Goal: Use online tool/utility: Use online tool/utility

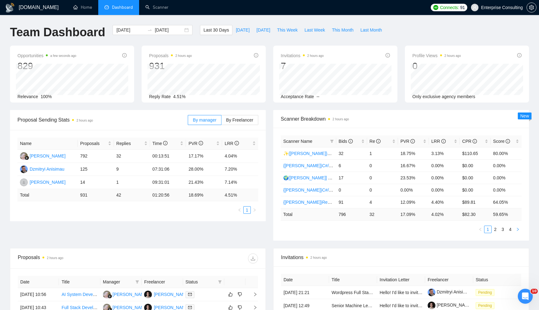
click at [517, 231] on icon "right" at bounding box center [518, 229] width 4 height 4
click at [517, 231] on button "button" at bounding box center [517, 228] width 7 height 7
click at [301, 179] on link "{[PERSON_NAME]} React/Next.js/Node.js (Long-term, All Niches)" at bounding box center [347, 177] width 128 height 5
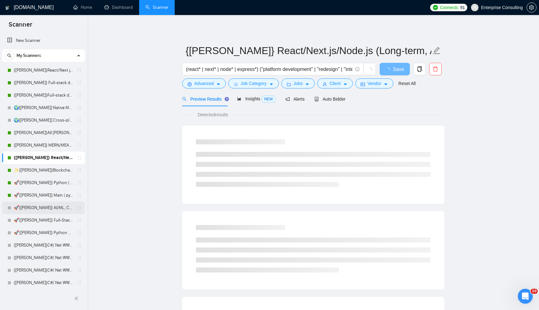
click at [34, 209] on link "🚀{[PERSON_NAME]} AI/ML, Custom Models, and LLM Development" at bounding box center [43, 207] width 59 height 12
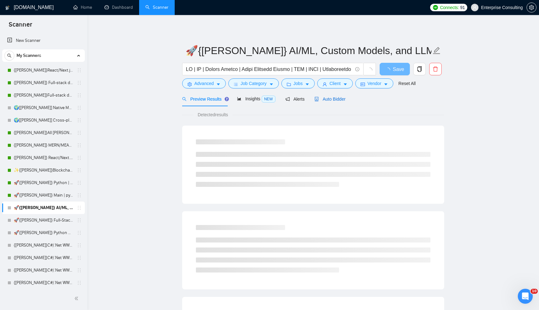
click at [336, 97] on span "Auto Bidder" at bounding box center [330, 98] width 31 height 5
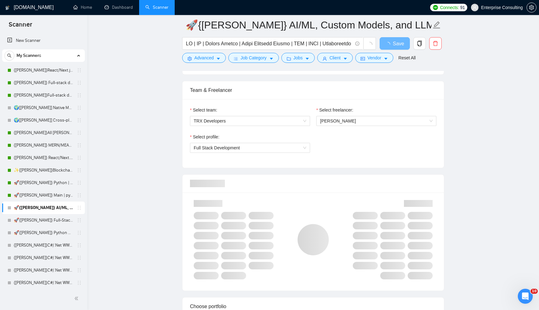
scroll to position [302, 0]
click at [264, 145] on span "Full Stack Development" at bounding box center [250, 148] width 113 height 9
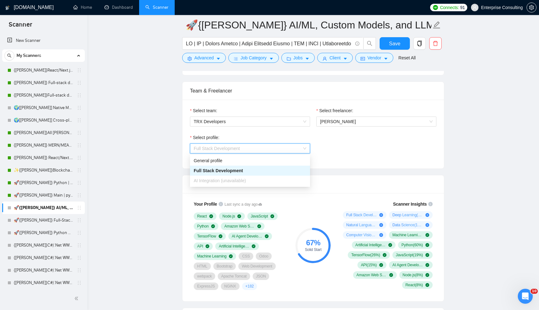
click at [246, 181] on span "AI Integration (unavailable)" at bounding box center [220, 180] width 52 height 5
